Goal: Information Seeking & Learning: Learn about a topic

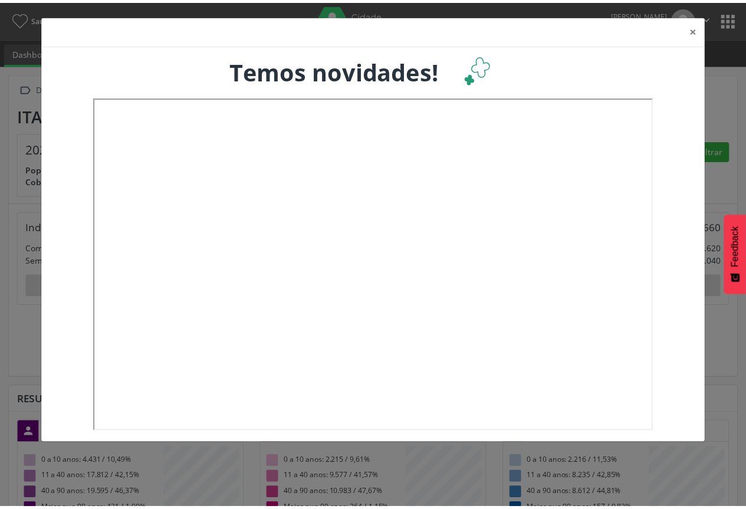
scroll to position [196, 245]
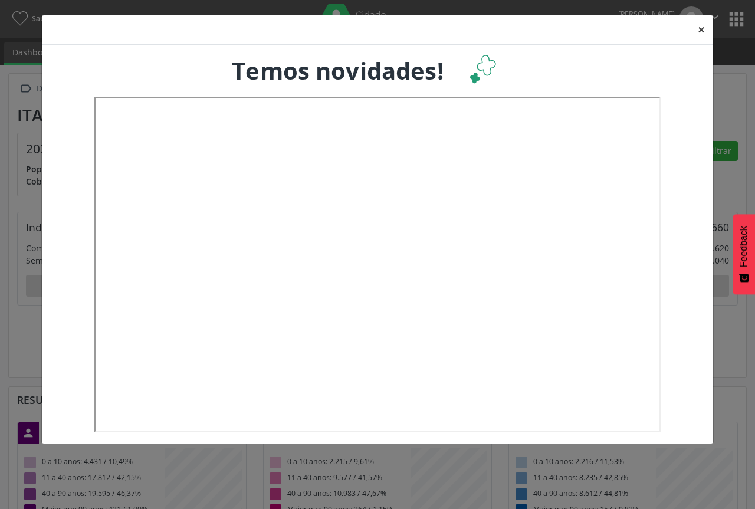
click at [699, 32] on button "×" at bounding box center [702, 29] width 24 height 29
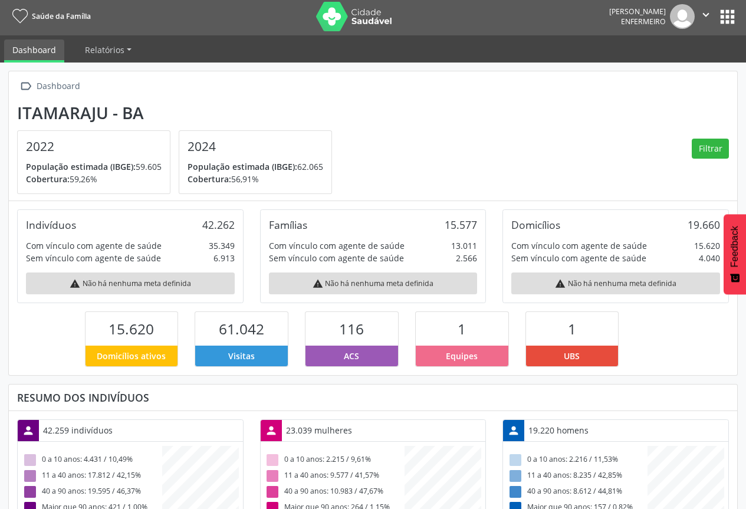
scroll to position [0, 0]
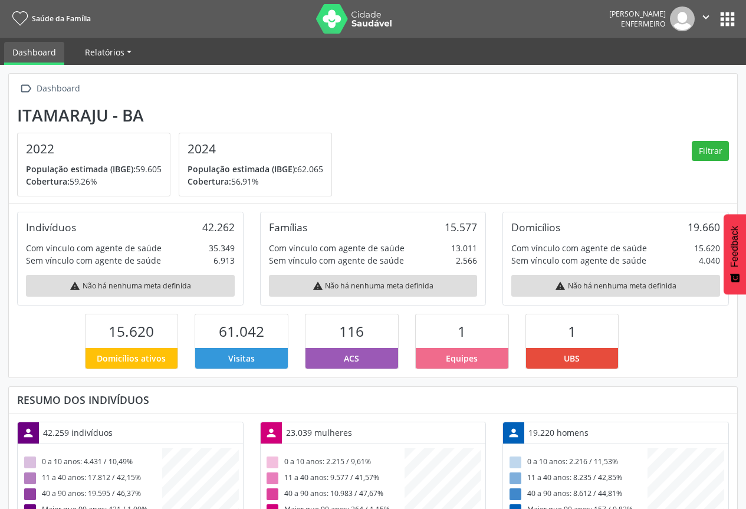
click at [109, 55] on span "Relatórios" at bounding box center [105, 52] width 40 height 11
click at [116, 76] on link "Desfechos da visita" at bounding box center [127, 80] width 101 height 21
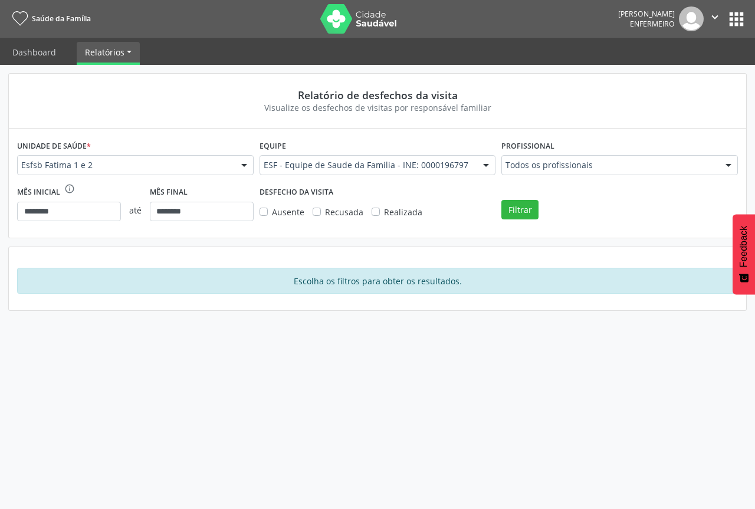
click at [242, 163] on div at bounding box center [244, 166] width 18 height 20
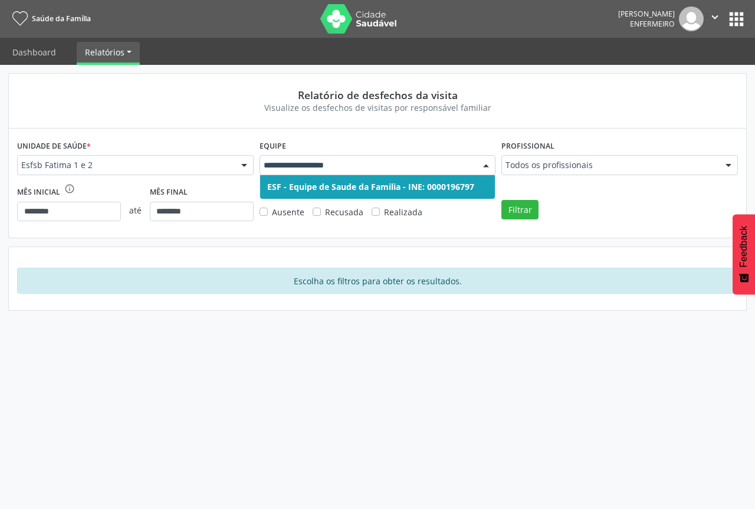
click at [484, 165] on div at bounding box center [486, 166] width 18 height 20
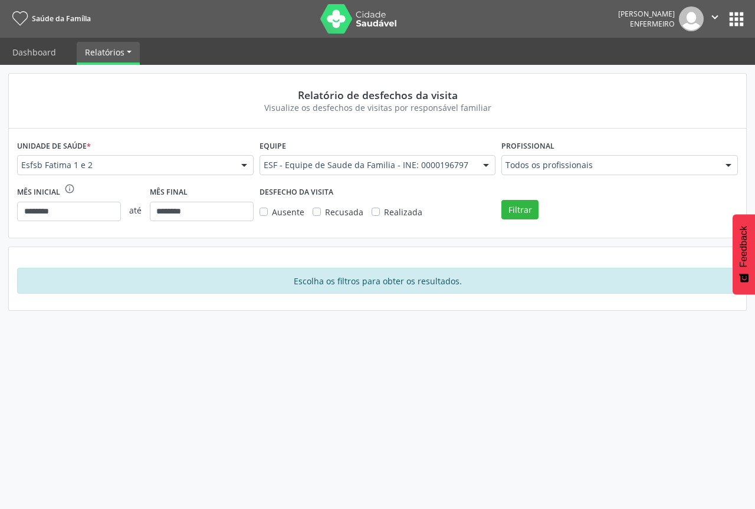
click at [574, 129] on div "Unidade de saúde * Esfsb Fatima 1 e 2 Esfsb Fatima 1 e 2 Nenhum resultado encon…" at bounding box center [378, 183] width 738 height 109
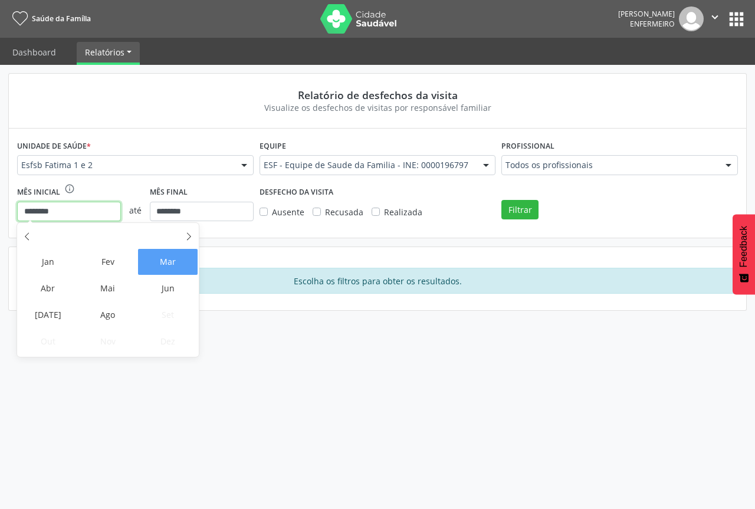
click at [87, 211] on input "********" at bounding box center [69, 212] width 104 height 20
click at [104, 314] on span "Ago" at bounding box center [108, 315] width 60 height 26
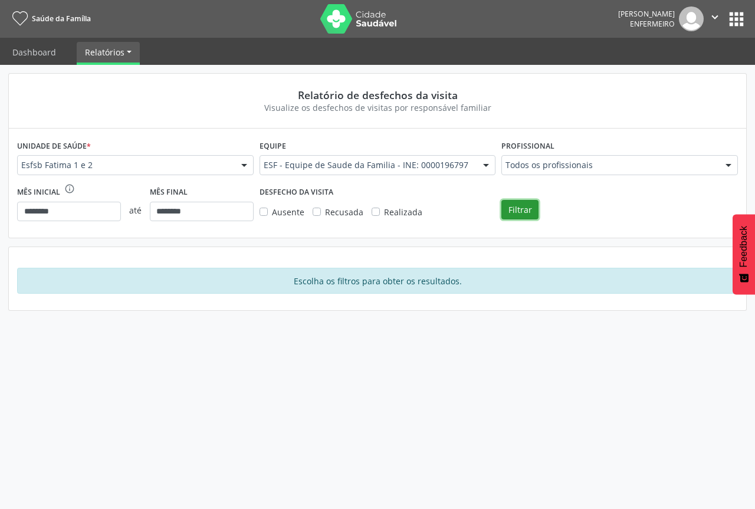
click at [526, 210] on button "Filtrar" at bounding box center [520, 210] width 37 height 20
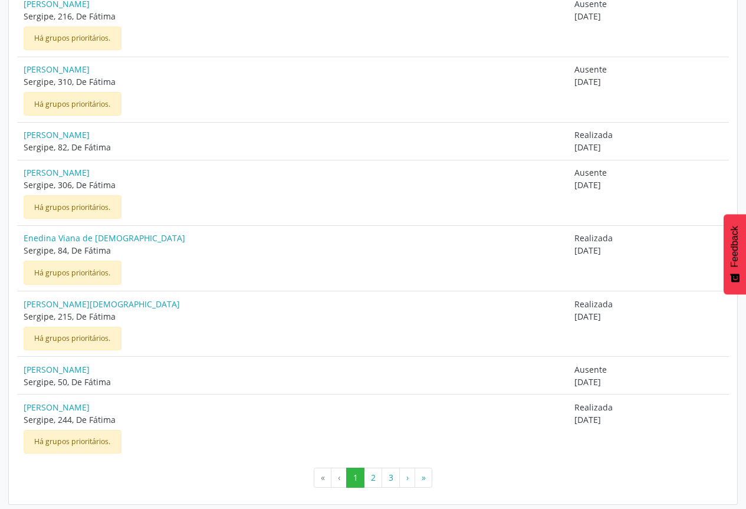
scroll to position [786, 0]
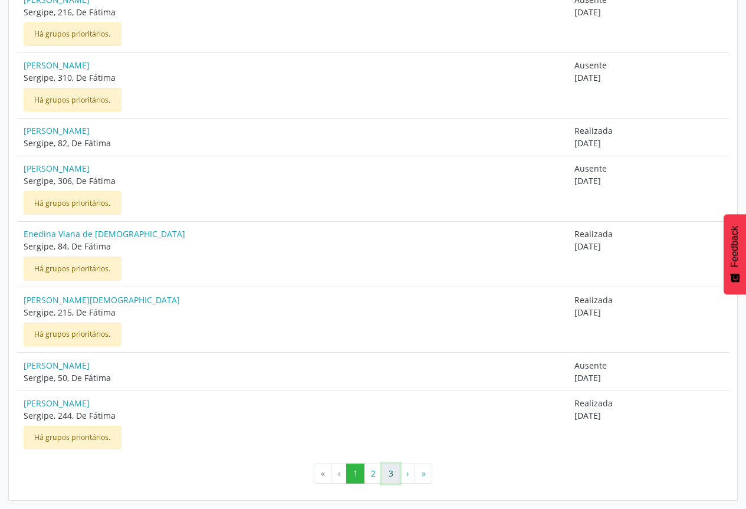
click at [388, 478] on button "3" at bounding box center [391, 474] width 18 height 20
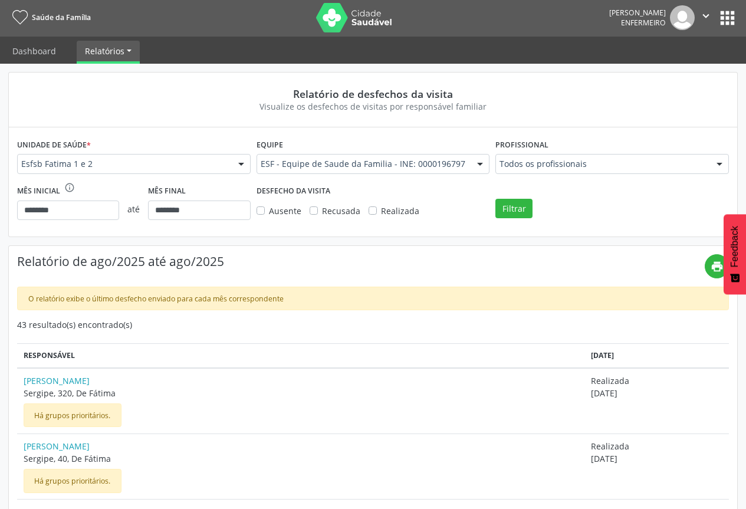
scroll to position [0, 0]
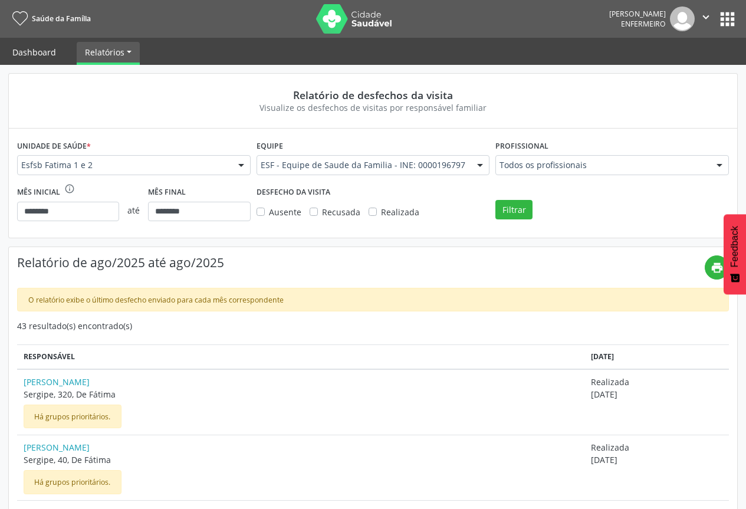
click at [42, 49] on link "Dashboard" at bounding box center [34, 52] width 60 height 21
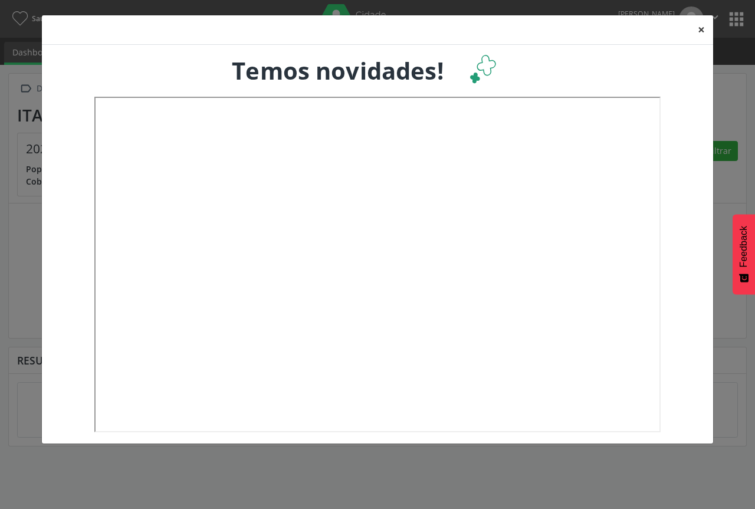
click at [701, 28] on button "×" at bounding box center [702, 29] width 24 height 29
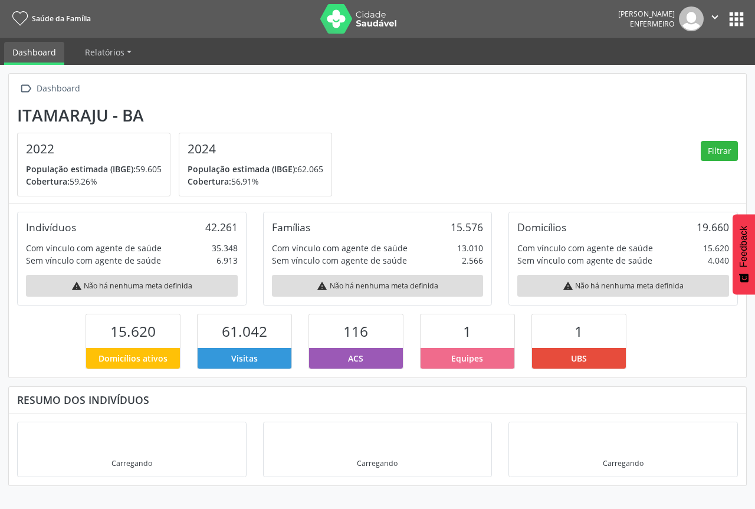
click at [365, 342] on div "116" at bounding box center [356, 331] width 94 height 34
click at [460, 357] on span "Equipes" at bounding box center [467, 358] width 32 height 12
click at [121, 50] on span "Relatórios" at bounding box center [105, 52] width 40 height 11
click at [304, 87] on div " Dashboard" at bounding box center [377, 88] width 721 height 17
click at [739, 24] on button "apps" at bounding box center [736, 19] width 21 height 21
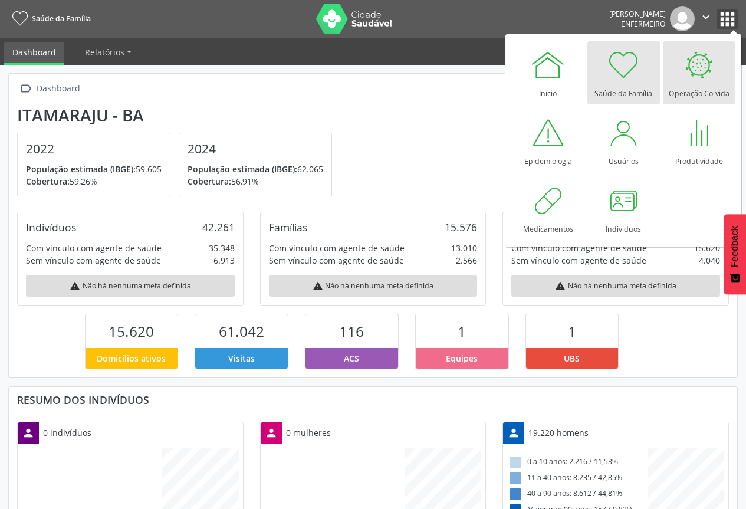
scroll to position [196, 242]
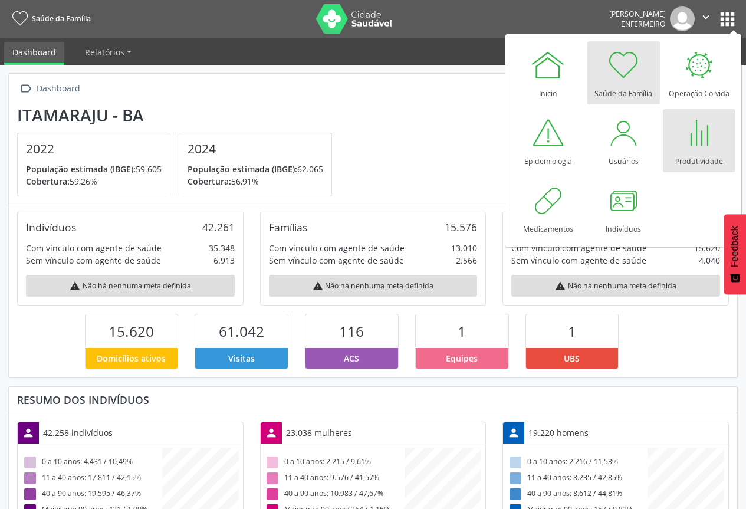
click at [684, 157] on div "Produtividade" at bounding box center [700, 158] width 48 height 16
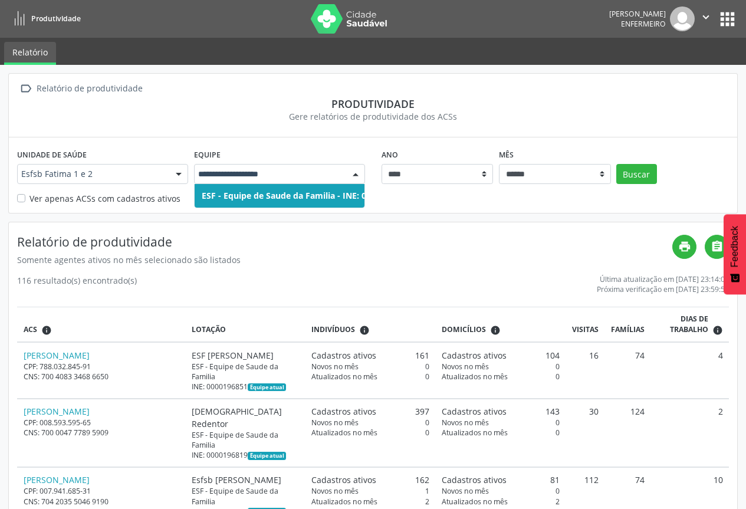
click at [355, 176] on div at bounding box center [356, 175] width 18 height 20
click at [331, 194] on span "ESF - Equipe de Saude da Familia - INE: 0000196797" at bounding box center [305, 195] width 207 height 11
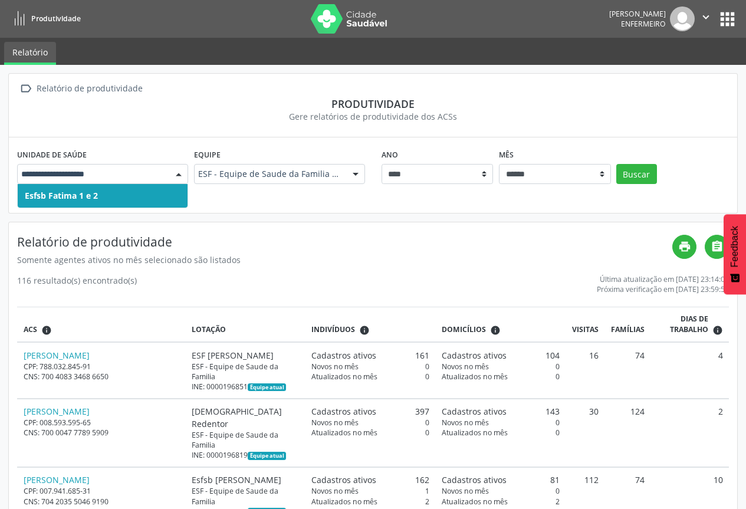
click at [185, 175] on div at bounding box center [179, 175] width 18 height 20
click at [172, 195] on span "Esfsb Fatima 1 e 2" at bounding box center [103, 196] width 170 height 24
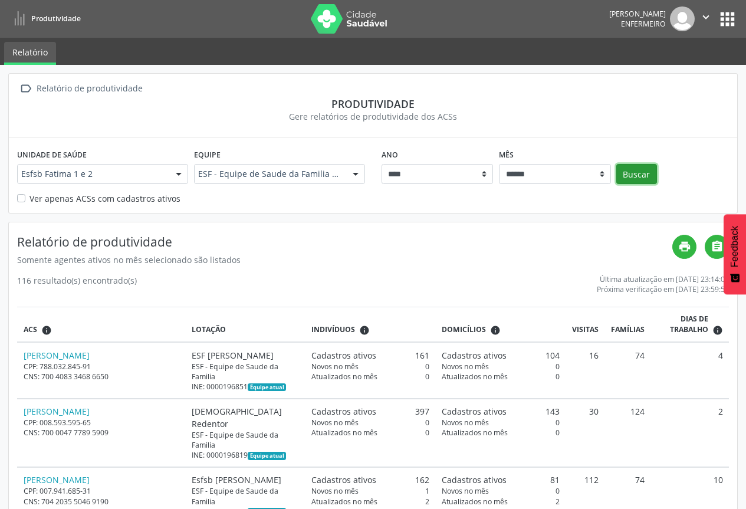
click at [635, 171] on button "Buscar" at bounding box center [637, 174] width 41 height 20
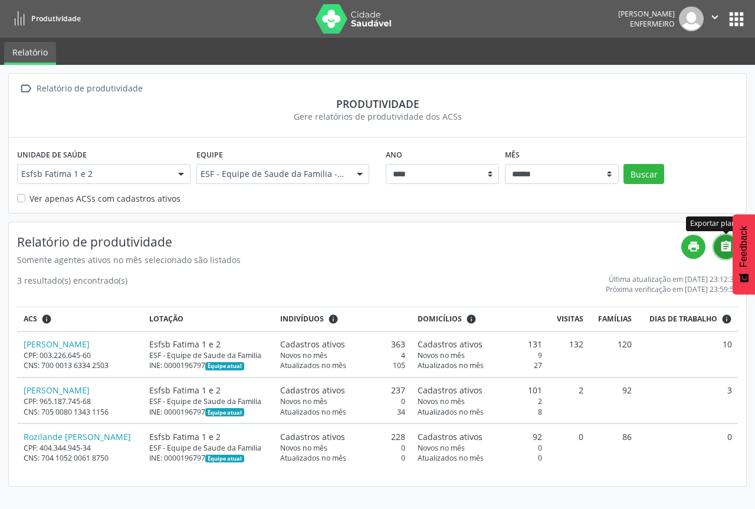
click at [726, 249] on icon "" at bounding box center [726, 246] width 13 height 13
click at [726, 27] on button "" at bounding box center [715, 18] width 22 height 25
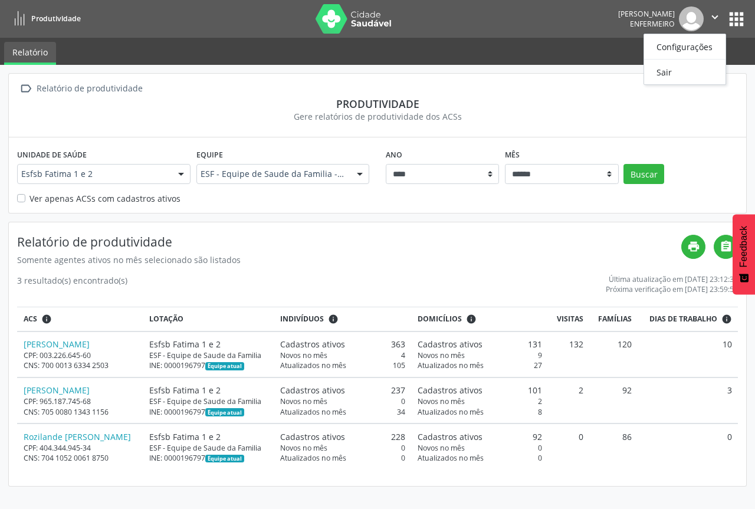
click at [736, 19] on button "apps" at bounding box center [736, 19] width 21 height 21
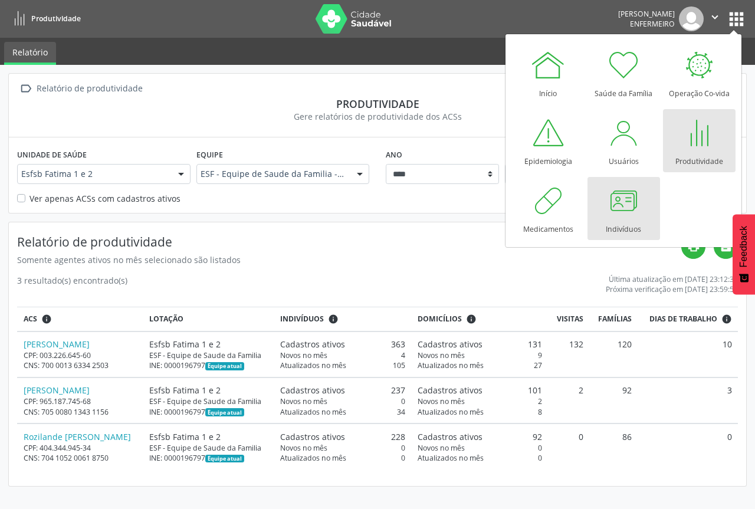
click at [625, 211] on div at bounding box center [623, 200] width 35 height 35
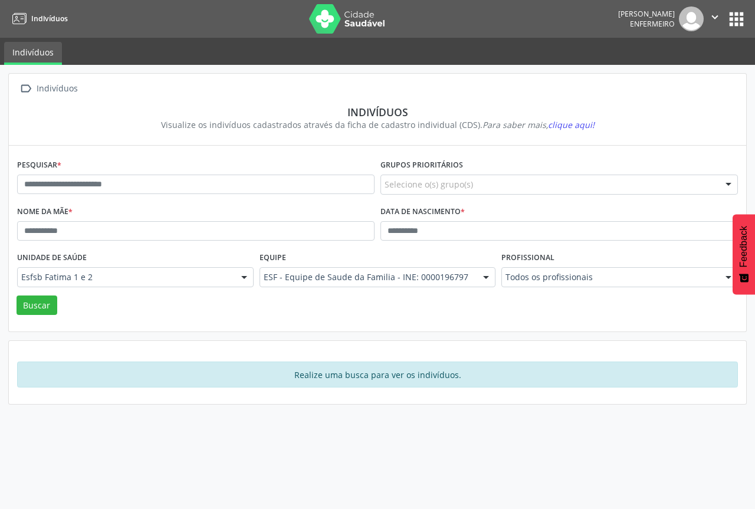
click at [618, 191] on div "Selecione o(s) grupo(s)" at bounding box center [560, 185] width 358 height 20
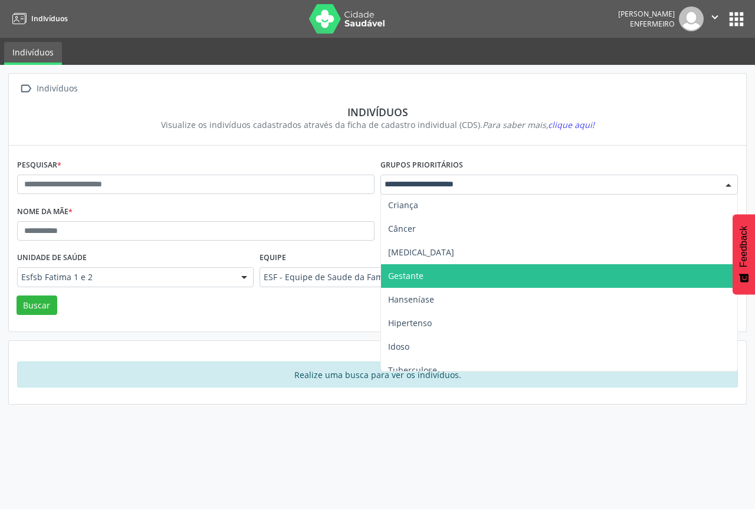
scroll to position [36, 0]
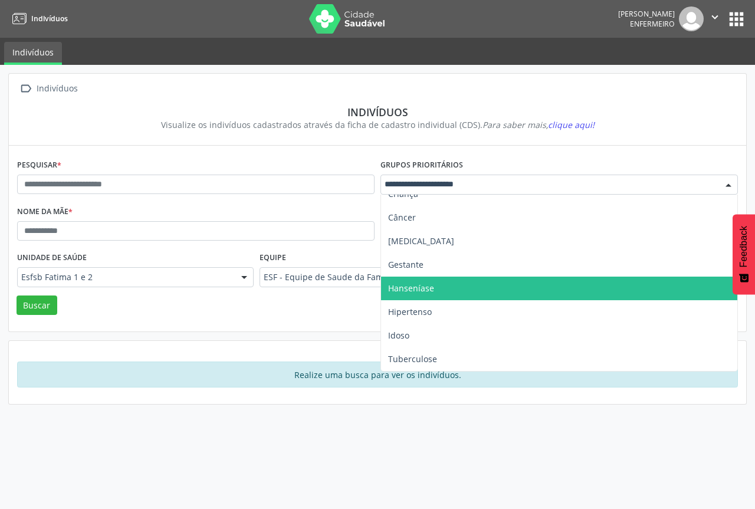
click at [162, 207] on div "Nome da mãe *" at bounding box center [195, 226] width 363 height 46
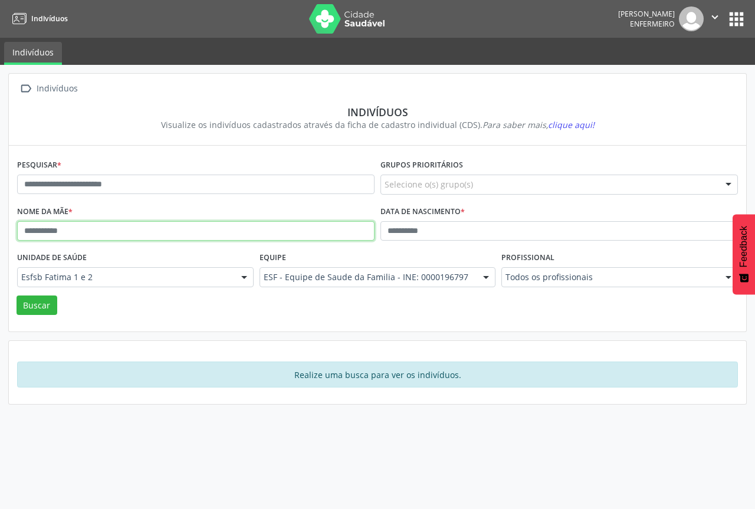
click at [158, 234] on input "text" at bounding box center [196, 231] width 358 height 20
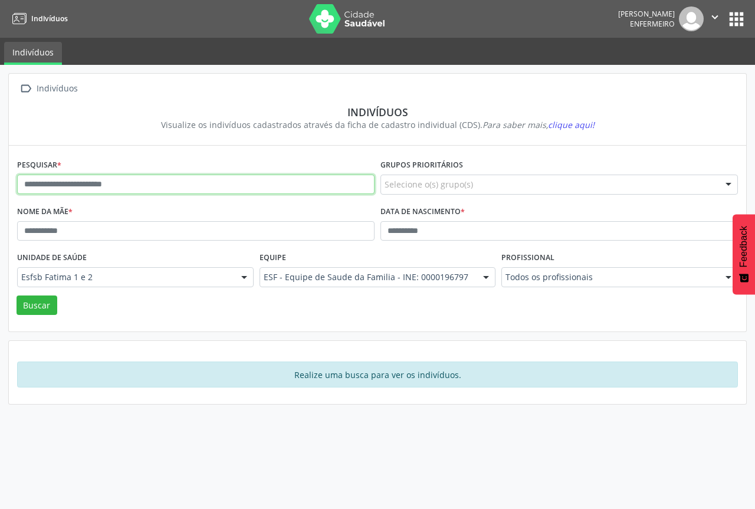
click at [162, 186] on input "text" at bounding box center [196, 185] width 358 height 20
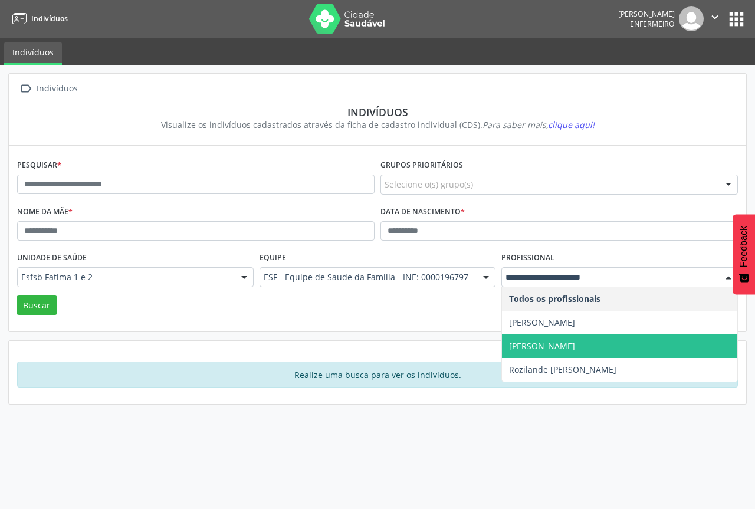
click at [561, 343] on span "Maria Aparecida da Silva Costa" at bounding box center [542, 345] width 66 height 11
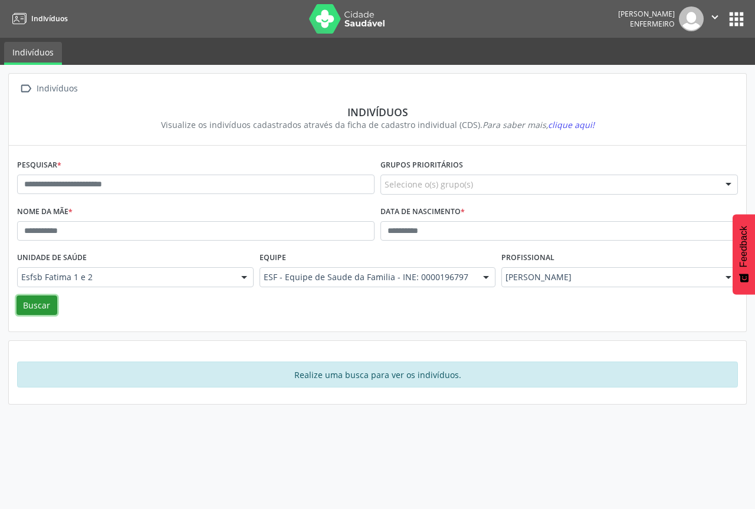
click at [46, 300] on button "Buscar" at bounding box center [37, 306] width 41 height 20
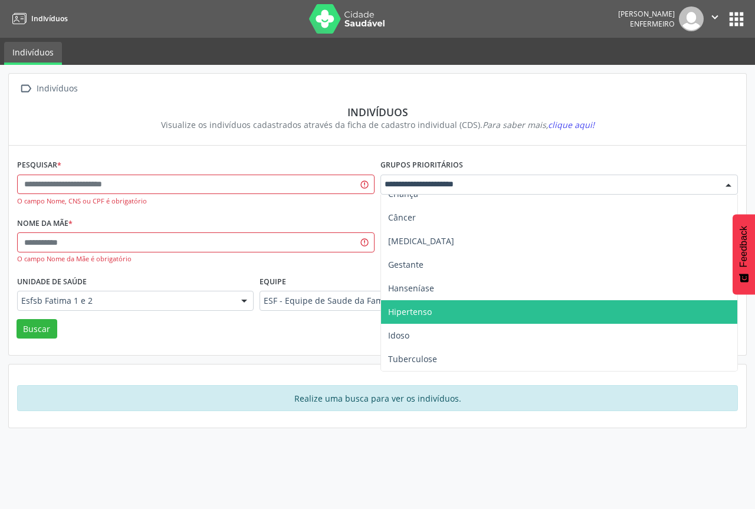
click at [453, 316] on span "Hipertenso" at bounding box center [559, 312] width 356 height 24
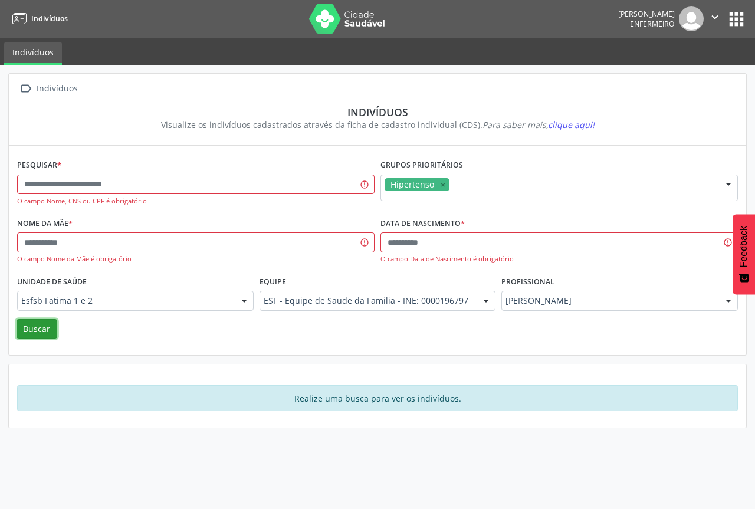
click at [52, 329] on button "Buscar" at bounding box center [37, 329] width 41 height 20
click at [350, 216] on div "Nome da mãe * O campo Nome da Mãe é obrigatório" at bounding box center [195, 244] width 363 height 58
click at [734, 25] on button "apps" at bounding box center [736, 19] width 21 height 21
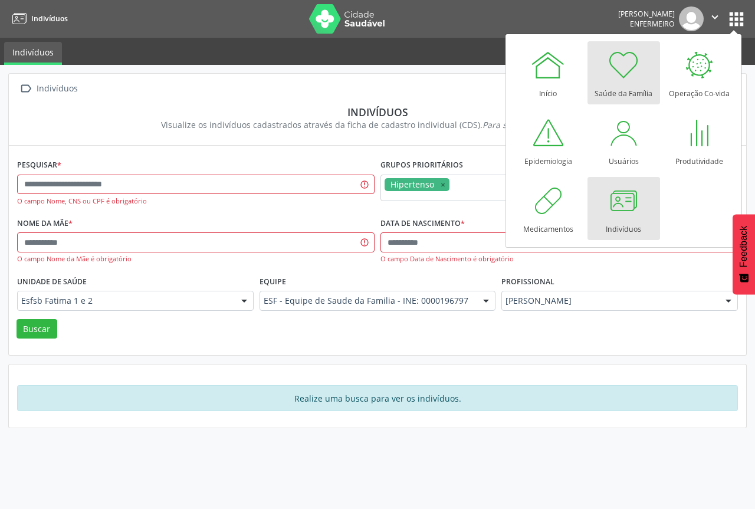
click at [625, 93] on div "Saúde da Família" at bounding box center [624, 91] width 58 height 16
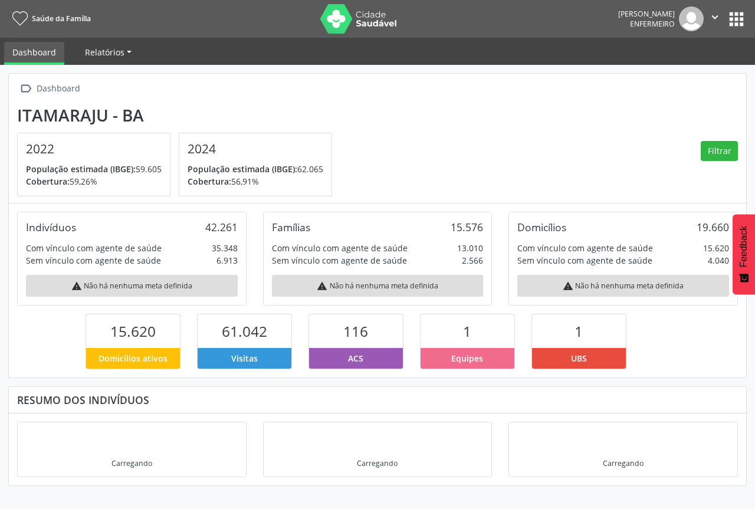
click at [120, 50] on span "Relatórios" at bounding box center [105, 52] width 40 height 11
click at [733, 16] on button "apps" at bounding box center [736, 19] width 21 height 21
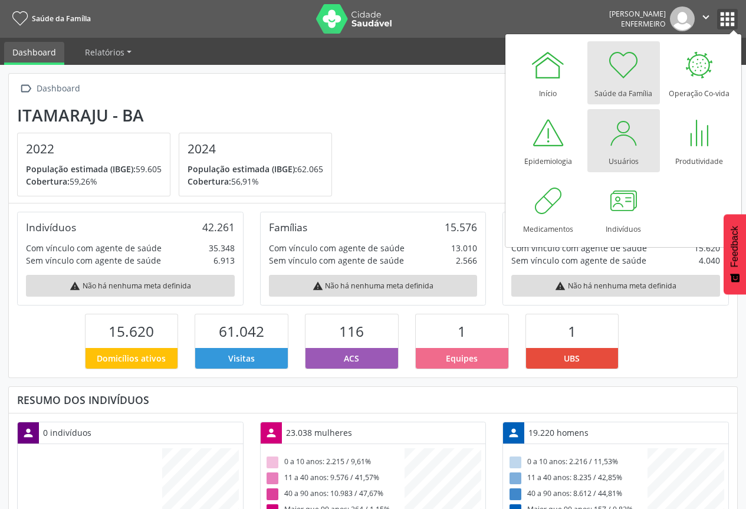
scroll to position [196, 242]
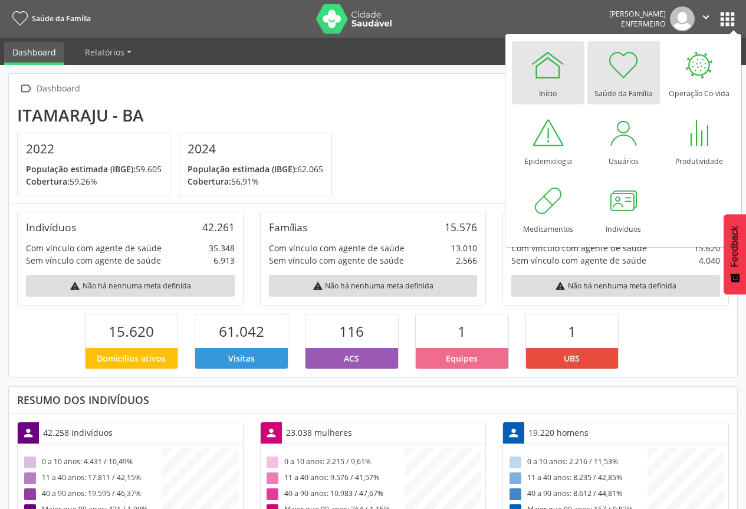
click at [556, 93] on div "Início" at bounding box center [548, 91] width 18 height 16
